Goal: Transaction & Acquisition: Purchase product/service

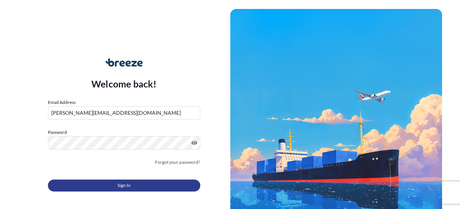
click at [122, 185] on span "Sign In" at bounding box center [123, 185] width 13 height 7
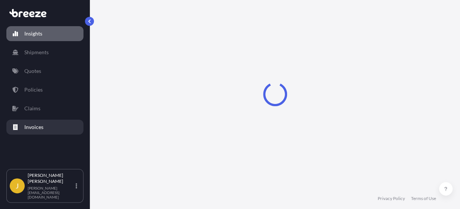
select select "2025"
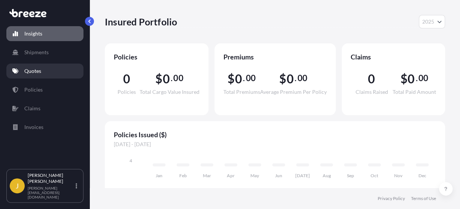
click at [42, 70] on link "Quotes" at bounding box center [44, 71] width 77 height 15
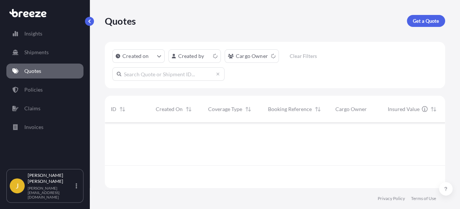
scroll to position [70, 340]
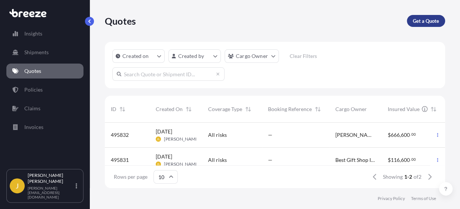
click at [427, 22] on p "Get a Quote" at bounding box center [426, 20] width 26 height 7
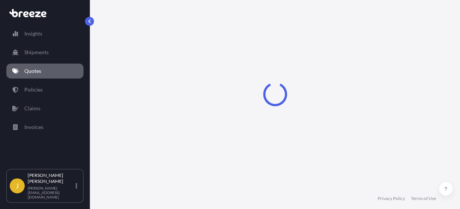
select select "Road"
select select "Sea"
select select "1"
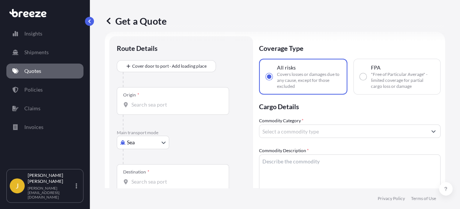
scroll to position [12, 0]
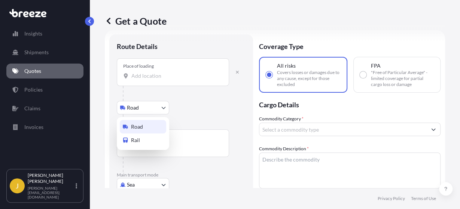
click at [164, 106] on body "Insights Shipments Quotes Policies Claims Invoices J Jon Leong jon@kinghoodintl…" at bounding box center [230, 104] width 460 height 209
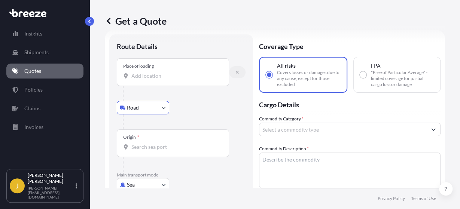
click at [236, 74] on icon "button" at bounding box center [237, 72] width 4 height 4
click at [234, 69] on button "button" at bounding box center [237, 72] width 16 height 12
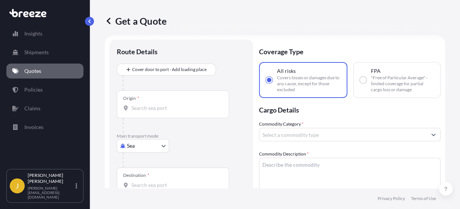
scroll to position [6, 0]
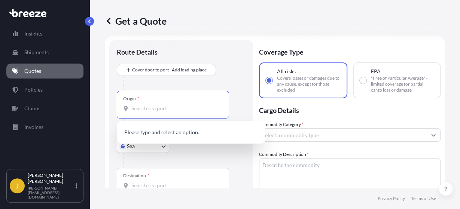
click at [138, 109] on input "Origin *" at bounding box center [175, 108] width 88 height 7
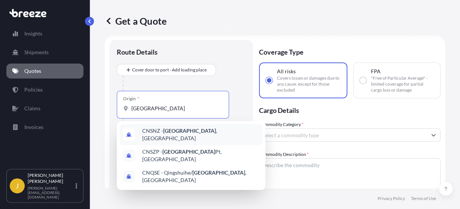
click at [155, 133] on span "CNSNZ - Shenzhen , China" at bounding box center [200, 134] width 117 height 15
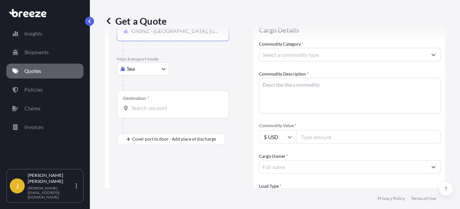
scroll to position [88, 0]
type input "CNSNZ - Shenzhen, China"
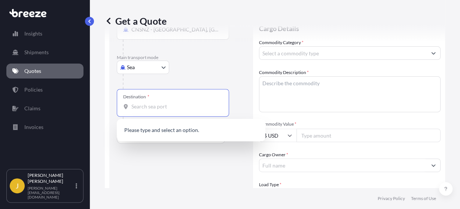
click at [149, 105] on input "Destination *" at bounding box center [175, 106] width 88 height 7
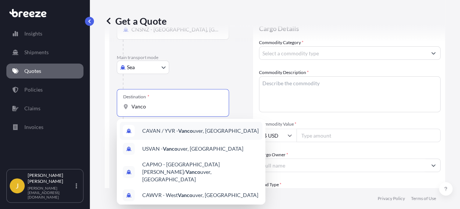
click at [169, 131] on span "CAVAN / YVR - Vanco uver, Canada" at bounding box center [200, 130] width 116 height 7
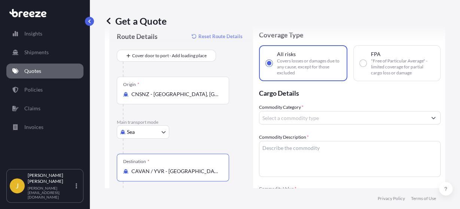
scroll to position [19, 0]
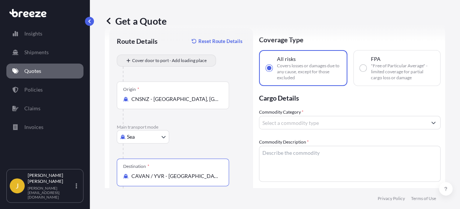
type input "CAVAN / YVR - Vancouver, Canada"
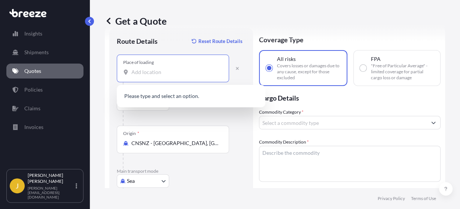
click at [141, 72] on input "Place of loading" at bounding box center [175, 71] width 88 height 7
type input "g"
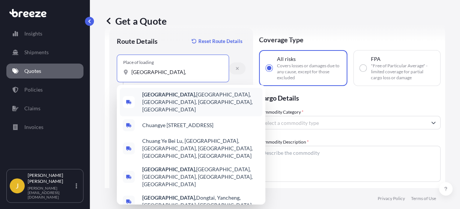
type input "chuangye North Road,"
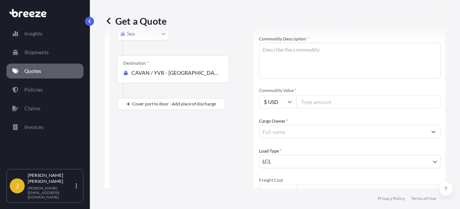
scroll to position [123, 0]
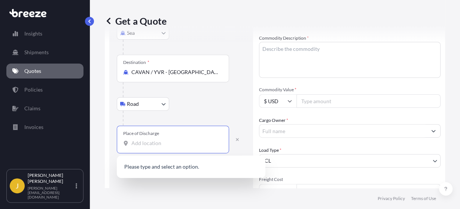
click at [151, 143] on input "Place of Discharge" at bounding box center [175, 143] width 88 height 7
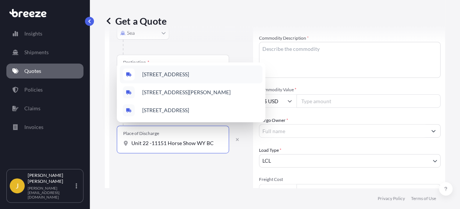
click at [189, 71] on span "11151 Horseshoe Way unit 22, Richmond, BC, Canada" at bounding box center [165, 74] width 47 height 7
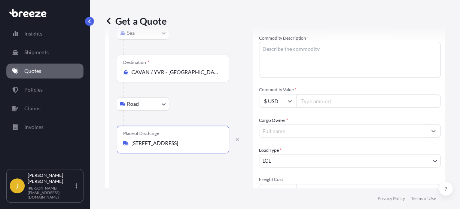
type input "11151 Horseshoe Way unit 22, Richmond, BC, Canada"
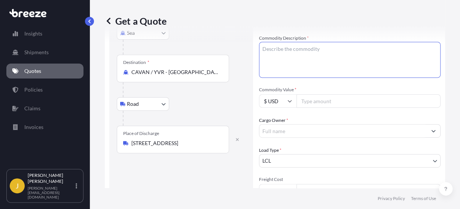
click at [281, 51] on textarea "Commodity Description *" at bounding box center [349, 60] width 181 height 36
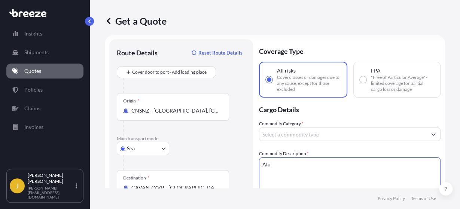
scroll to position [0, 0]
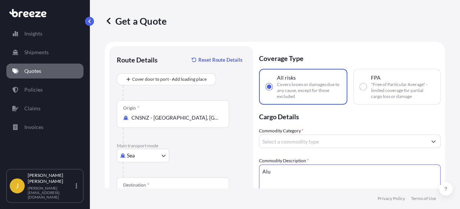
type textarea "Alu"
click at [288, 139] on input "Commodity Category *" at bounding box center [342, 141] width 167 height 13
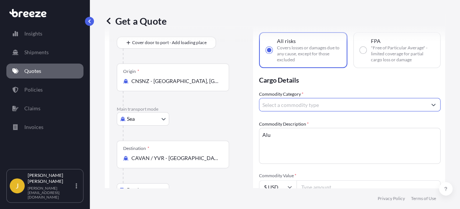
scroll to position [62, 0]
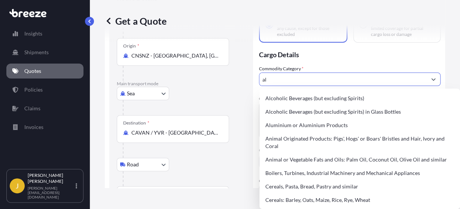
type input "a"
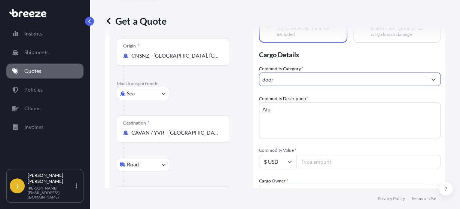
type input "door"
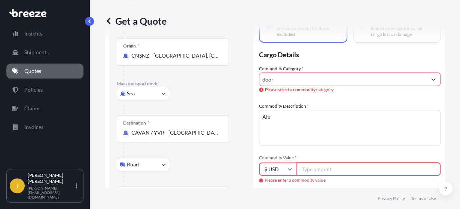
click at [383, 78] on input "door" at bounding box center [342, 79] width 167 height 13
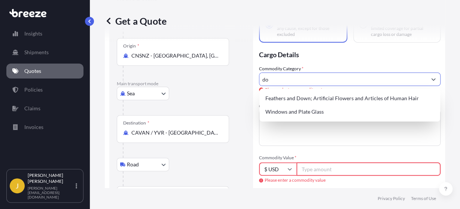
type input "d"
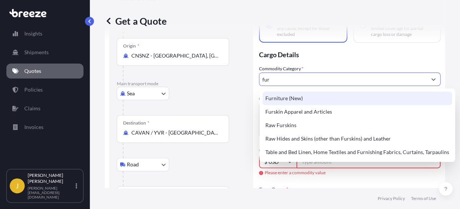
click at [354, 95] on div "Furniture (New)" at bounding box center [357, 98] width 190 height 13
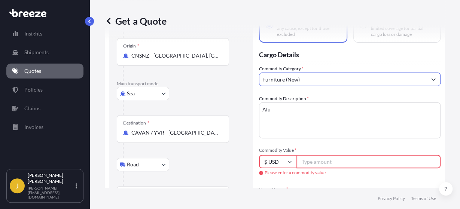
type input "Furniture (New)"
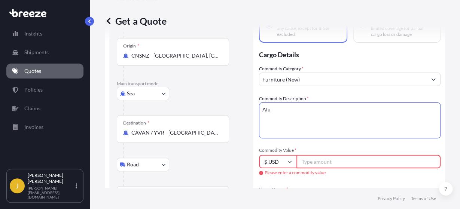
click at [336, 112] on textarea "Alu" at bounding box center [349, 121] width 181 height 36
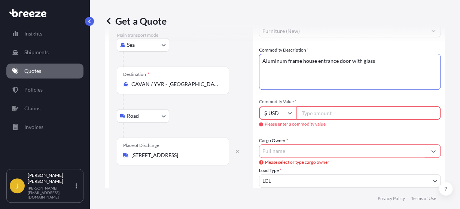
scroll to position [113, 0]
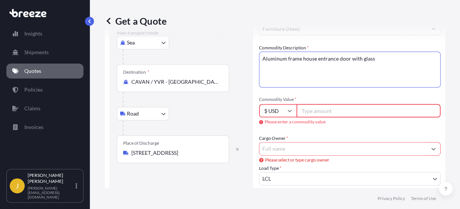
type textarea "Aluminum frame house entrance door with glass"
click at [325, 109] on input "Commodity Value *" at bounding box center [368, 110] width 144 height 13
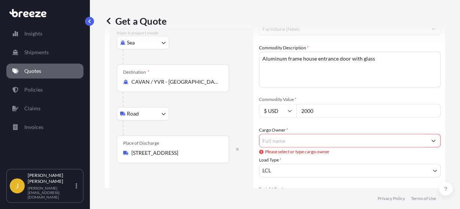
type input "2000"
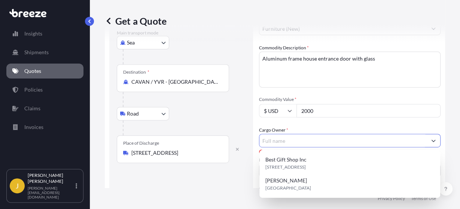
click at [434, 144] on button "Show suggestions" at bounding box center [433, 140] width 13 height 13
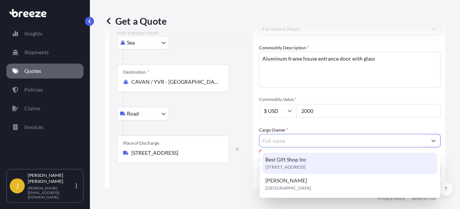
click at [419, 161] on div "Best Gift Shop Inc 19295 E Walnut Dr N, 91748, City of Industry, United States" at bounding box center [349, 163] width 175 height 21
type input "Best Gift Shop Inc"
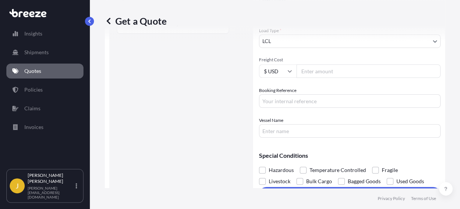
scroll to position [244, 0]
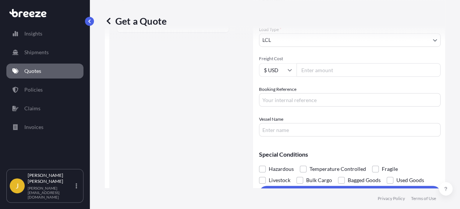
click at [376, 73] on input "Freight Cost" at bounding box center [368, 69] width 144 height 13
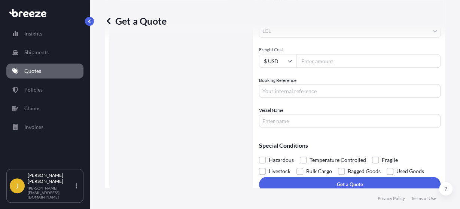
scroll to position [260, 0]
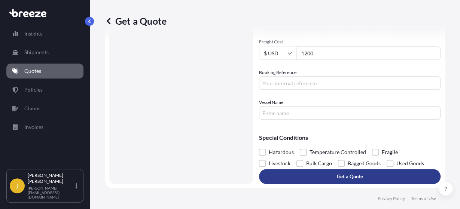
type input "1200"
click at [356, 175] on p "Get a Quote" at bounding box center [350, 176] width 26 height 7
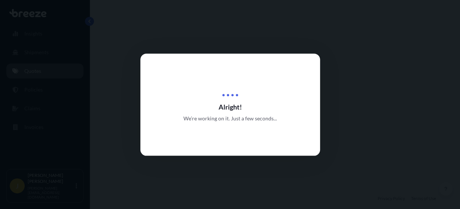
select select "Sea"
select select "Road"
select select "1"
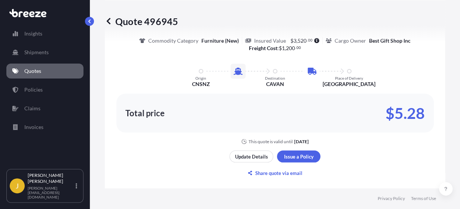
scroll to position [689, 0]
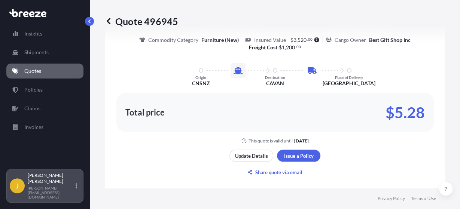
click at [78, 189] on div "J Jon Leong jon@kinghoodintl.com" at bounding box center [45, 185] width 70 height 27
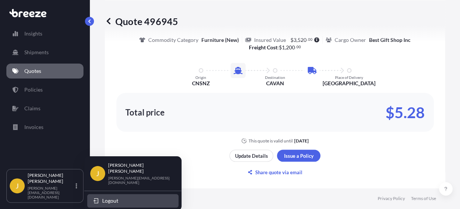
click at [99, 194] on button "Logout" at bounding box center [132, 200] width 91 height 13
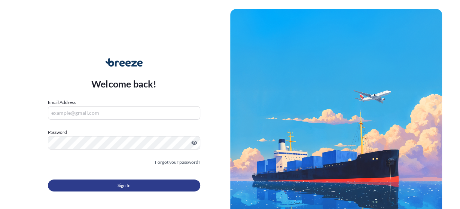
type input "[PERSON_NAME][EMAIL_ADDRESS][DOMAIN_NAME]"
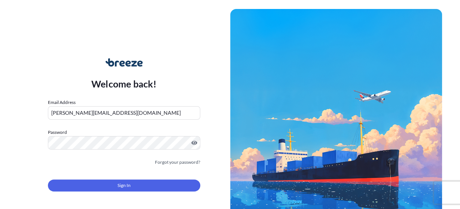
scroll to position [48, 0]
type input "[PERSON_NAME][EMAIL_ADDRESS][DOMAIN_NAME]"
